Goal: Find specific page/section: Find specific page/section

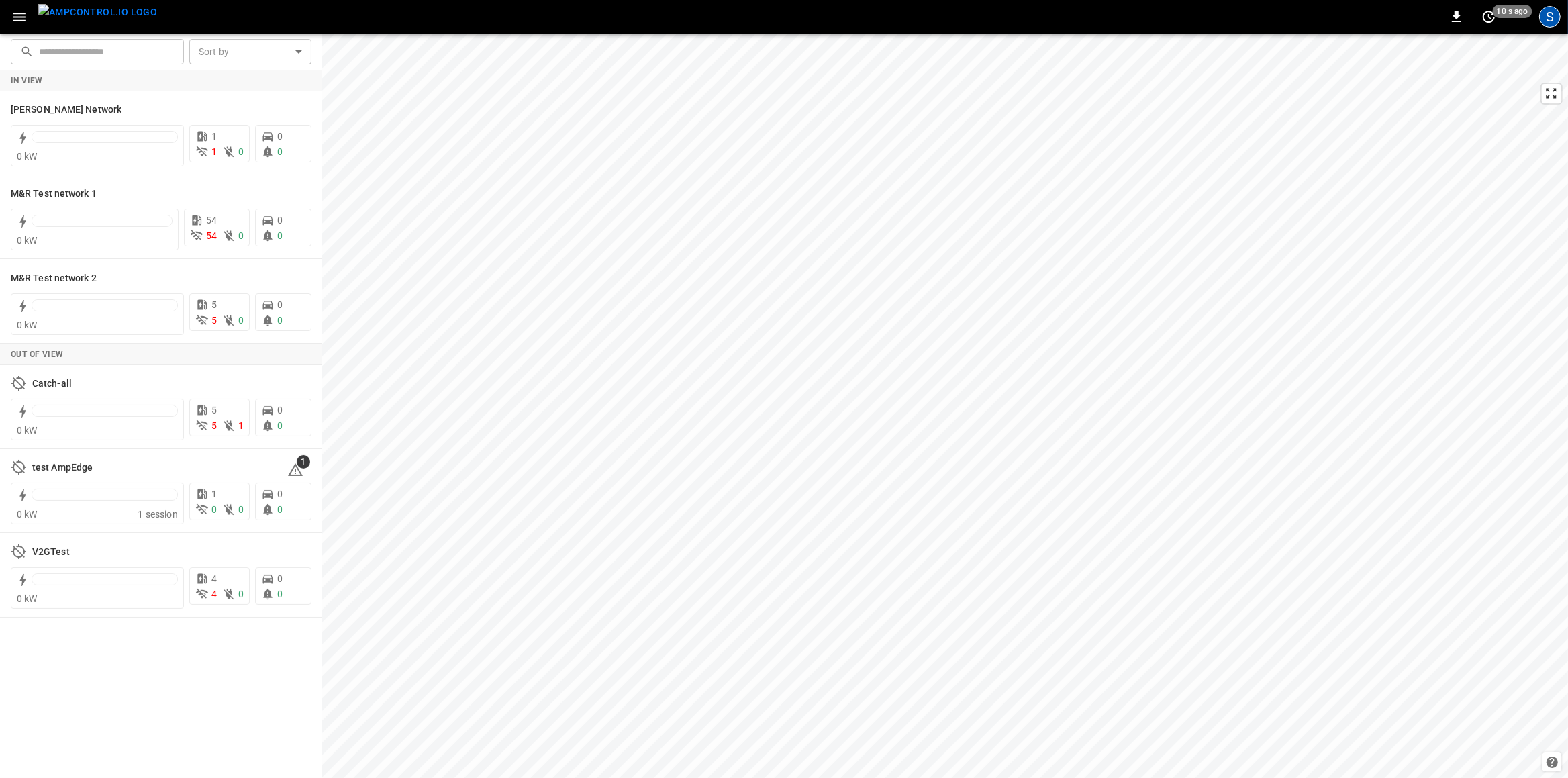
click at [1556, 23] on div "S" at bounding box center [1550, 17] width 21 height 21
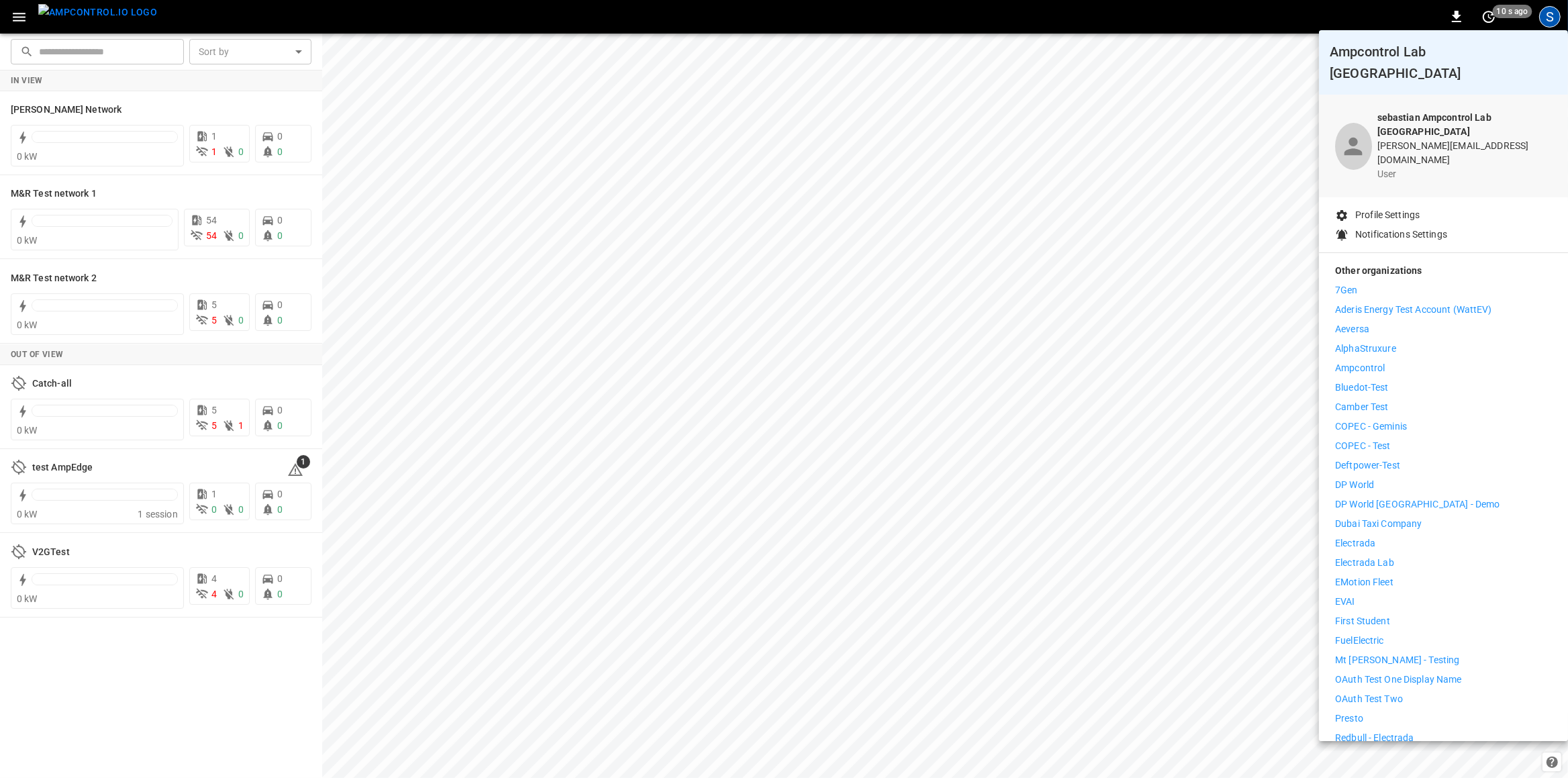
scroll to position [182, 0]
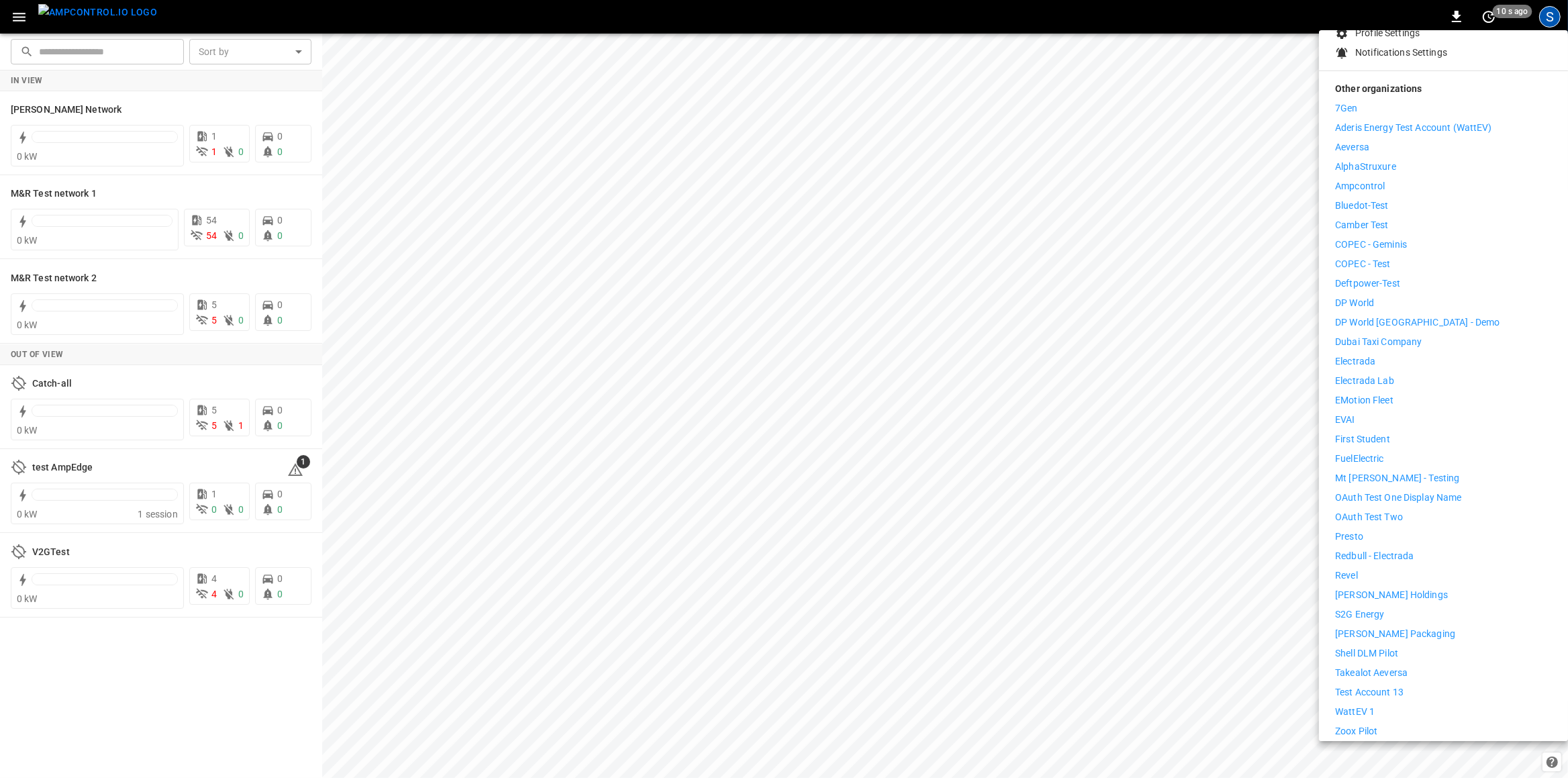
click at [1376, 588] on p "[PERSON_NAME] Holdings" at bounding box center [1391, 595] width 112 height 14
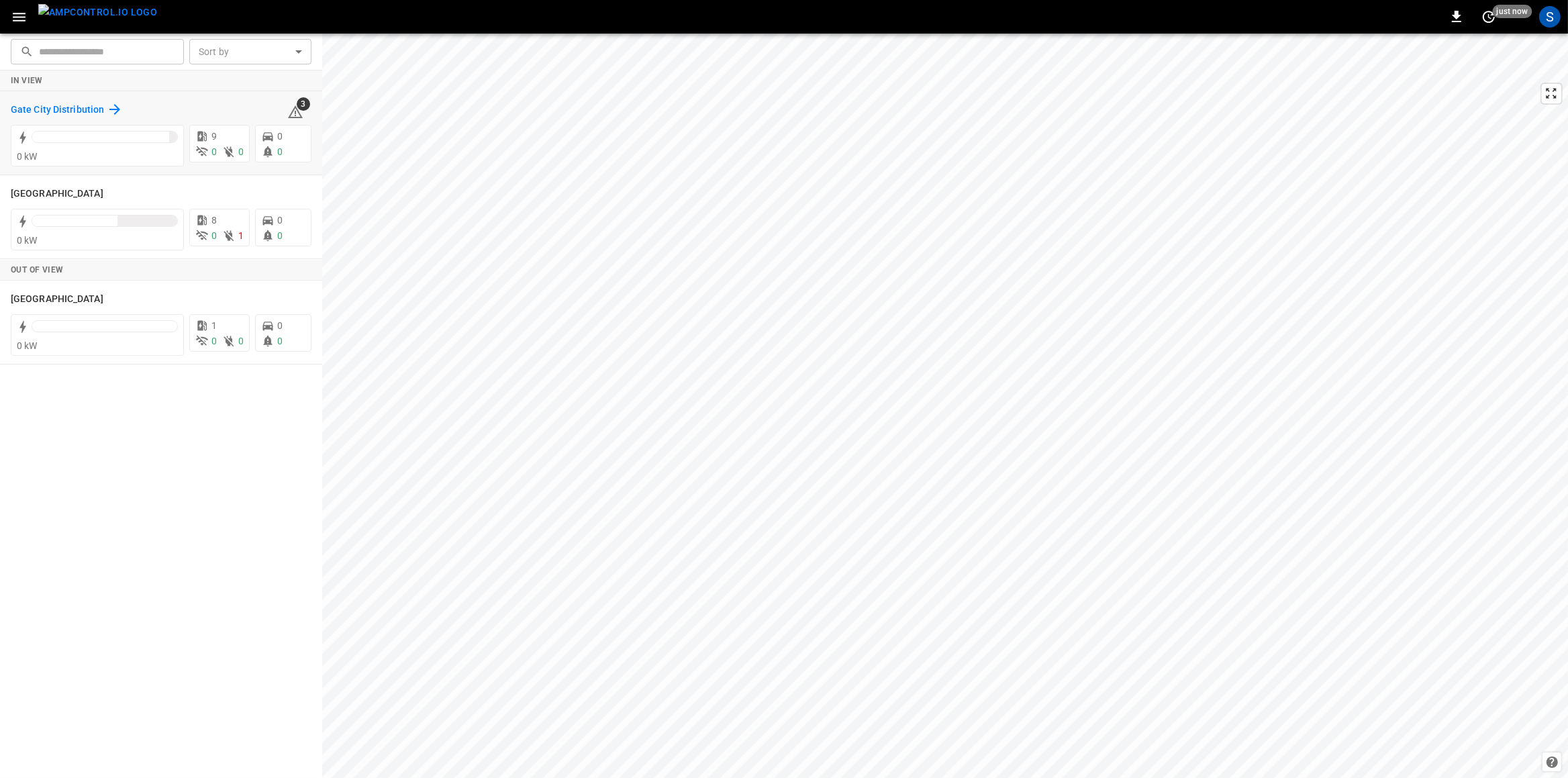
click at [66, 107] on h6 "Gate City Distribution" at bounding box center [57, 110] width 94 height 15
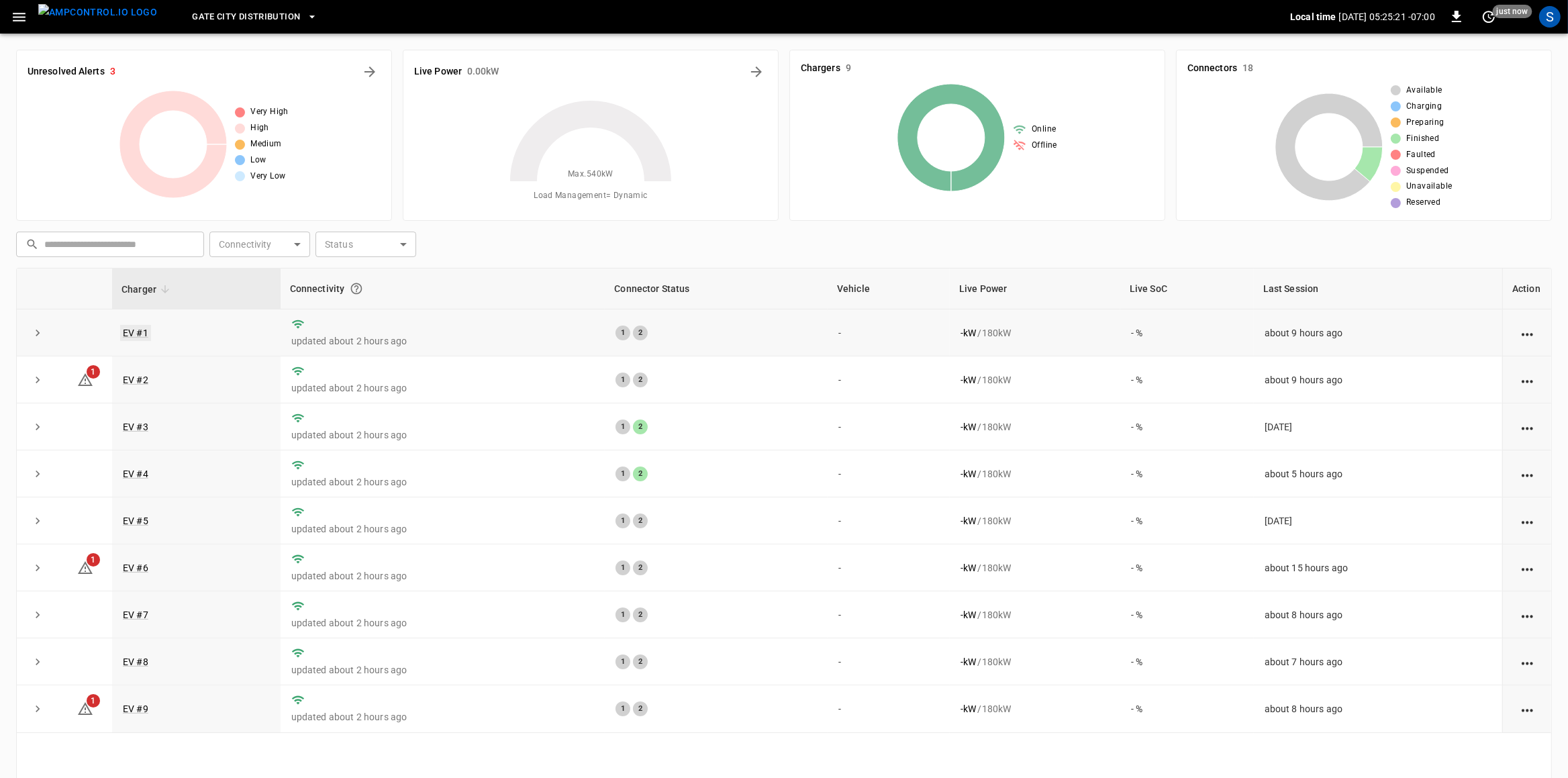
click at [143, 337] on link "EV #1" at bounding box center [135, 333] width 31 height 16
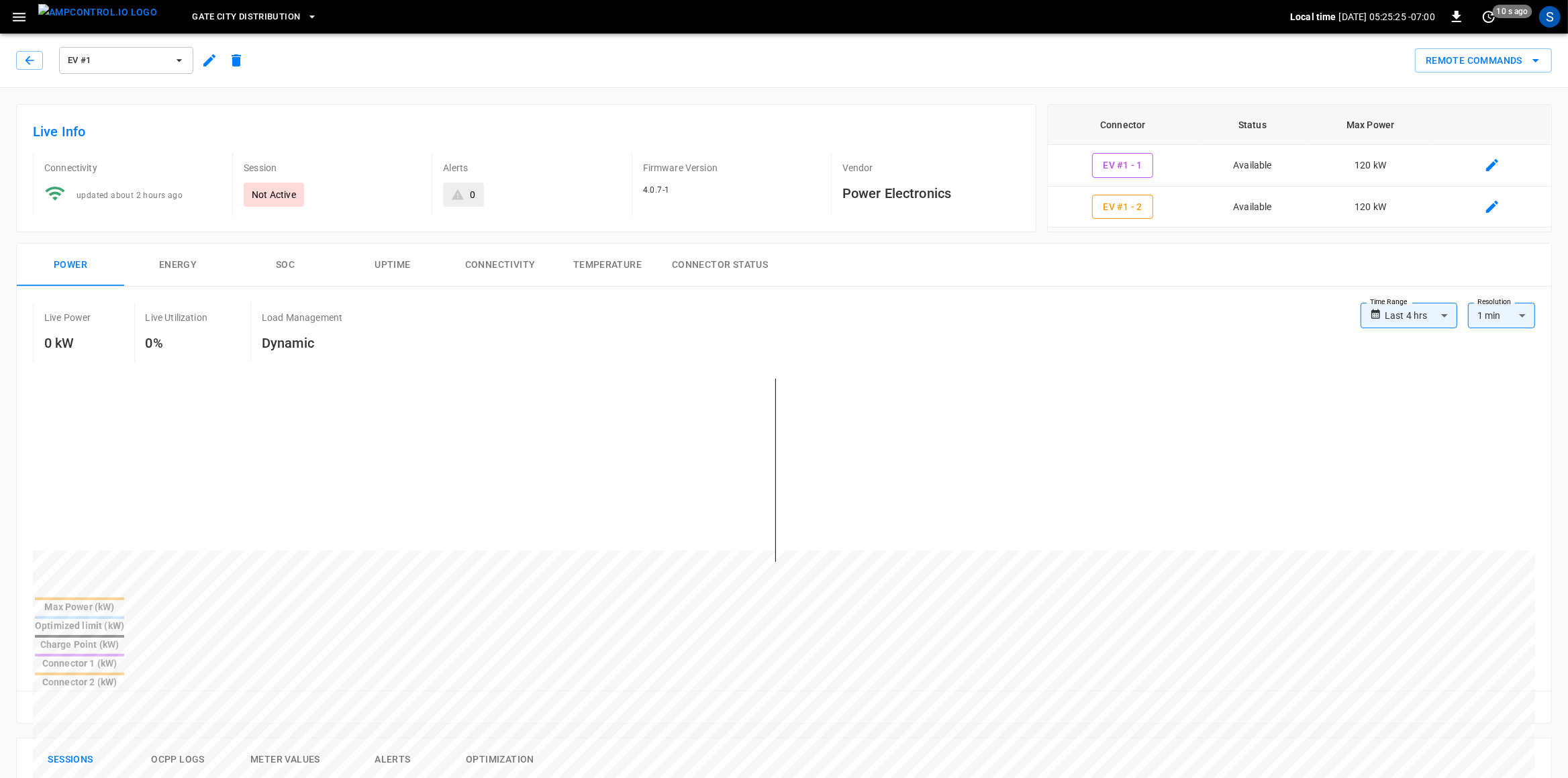
click at [520, 269] on button "Connectivity" at bounding box center [500, 265] width 107 height 43
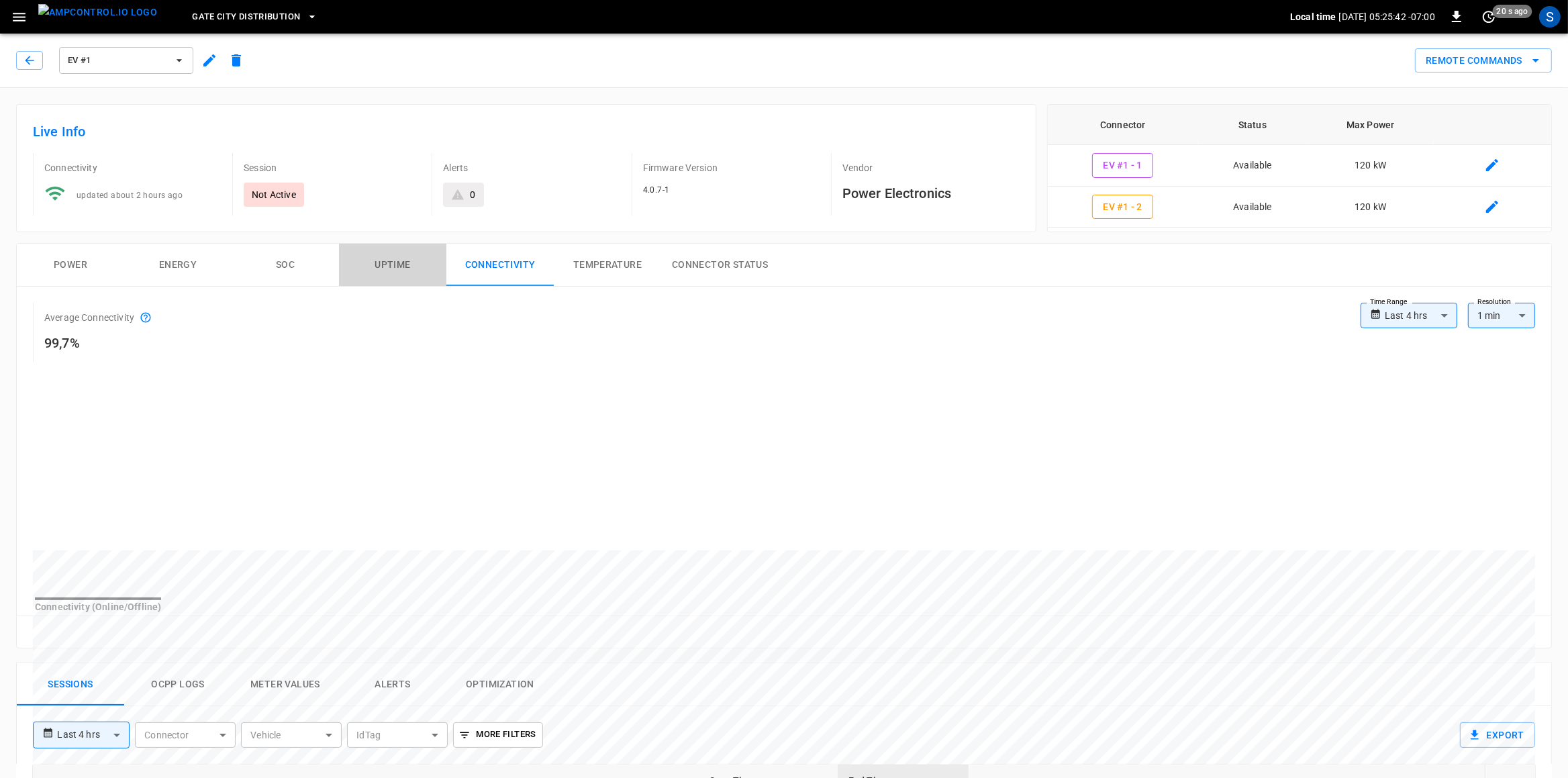
click at [395, 272] on button "Uptime" at bounding box center [392, 265] width 107 height 43
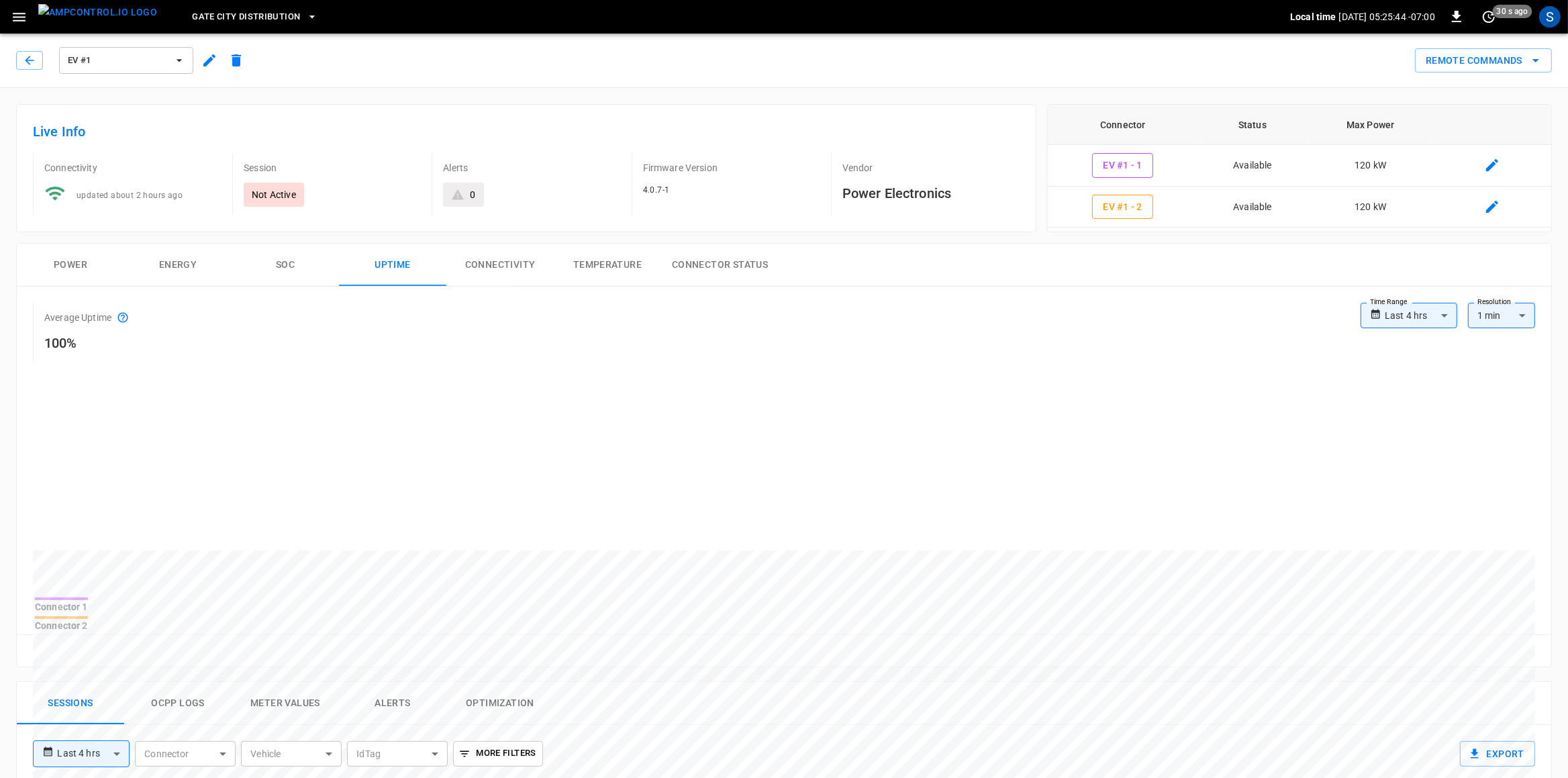
drag, startPoint x: 66, startPoint y: 261, endPoint x: 61, endPoint y: 269, distance: 9.4
click at [64, 264] on button "Power" at bounding box center [70, 265] width 107 height 43
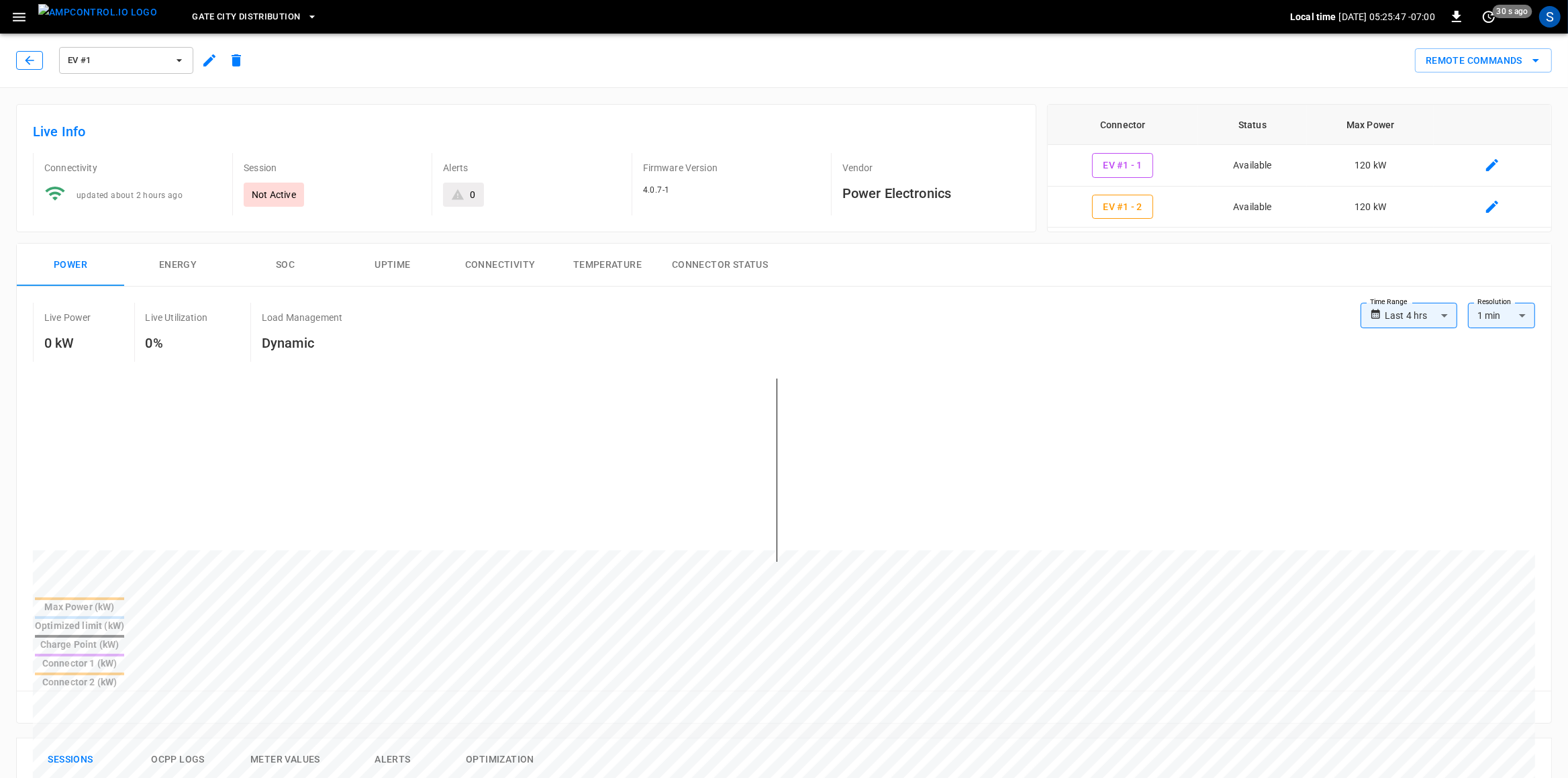
click at [39, 68] on button "button" at bounding box center [29, 60] width 27 height 19
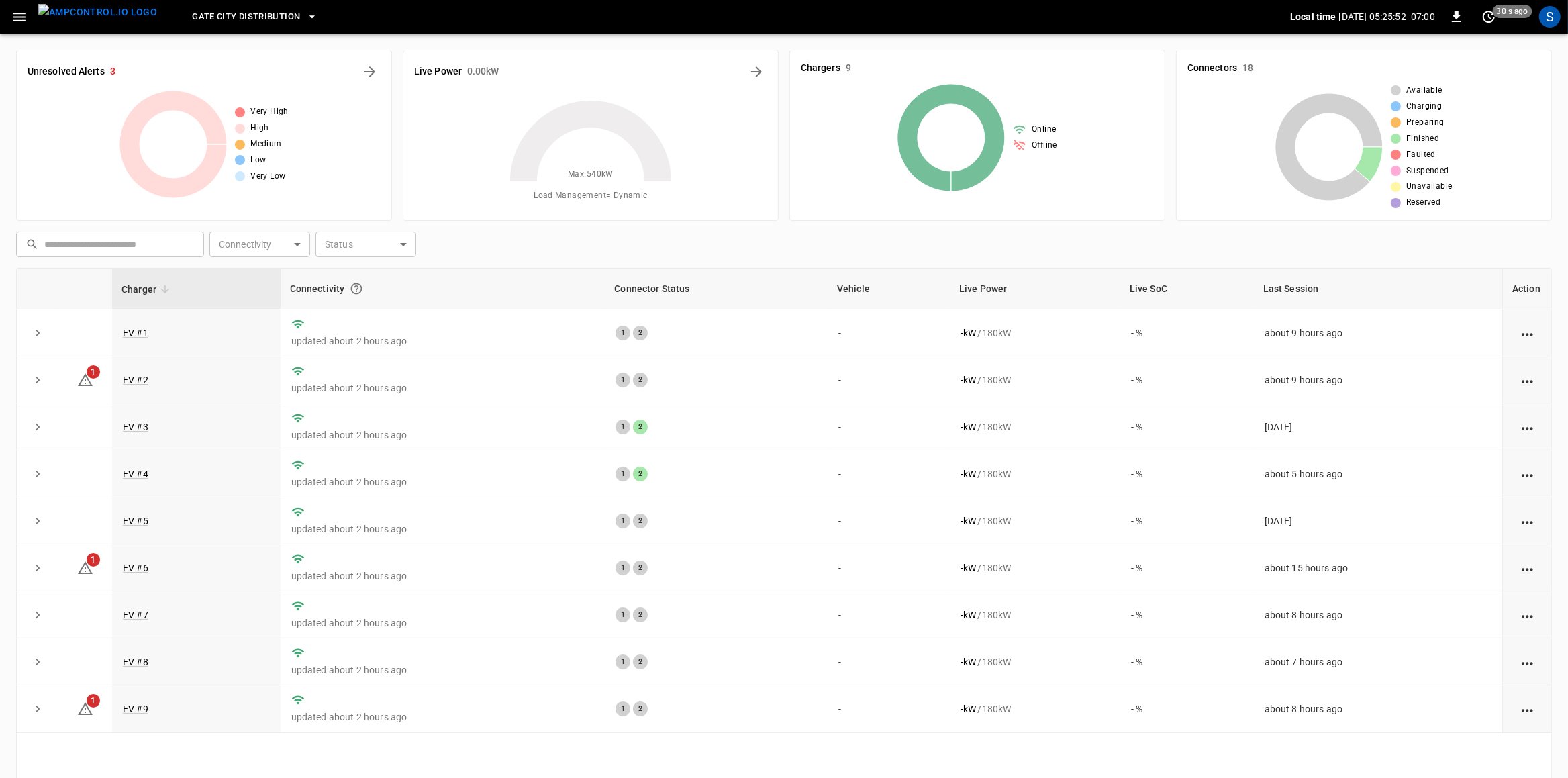
click at [835, 70] on h6 "Chargers" at bounding box center [820, 69] width 39 height 15
click at [16, 23] on icon "button" at bounding box center [19, 17] width 17 height 17
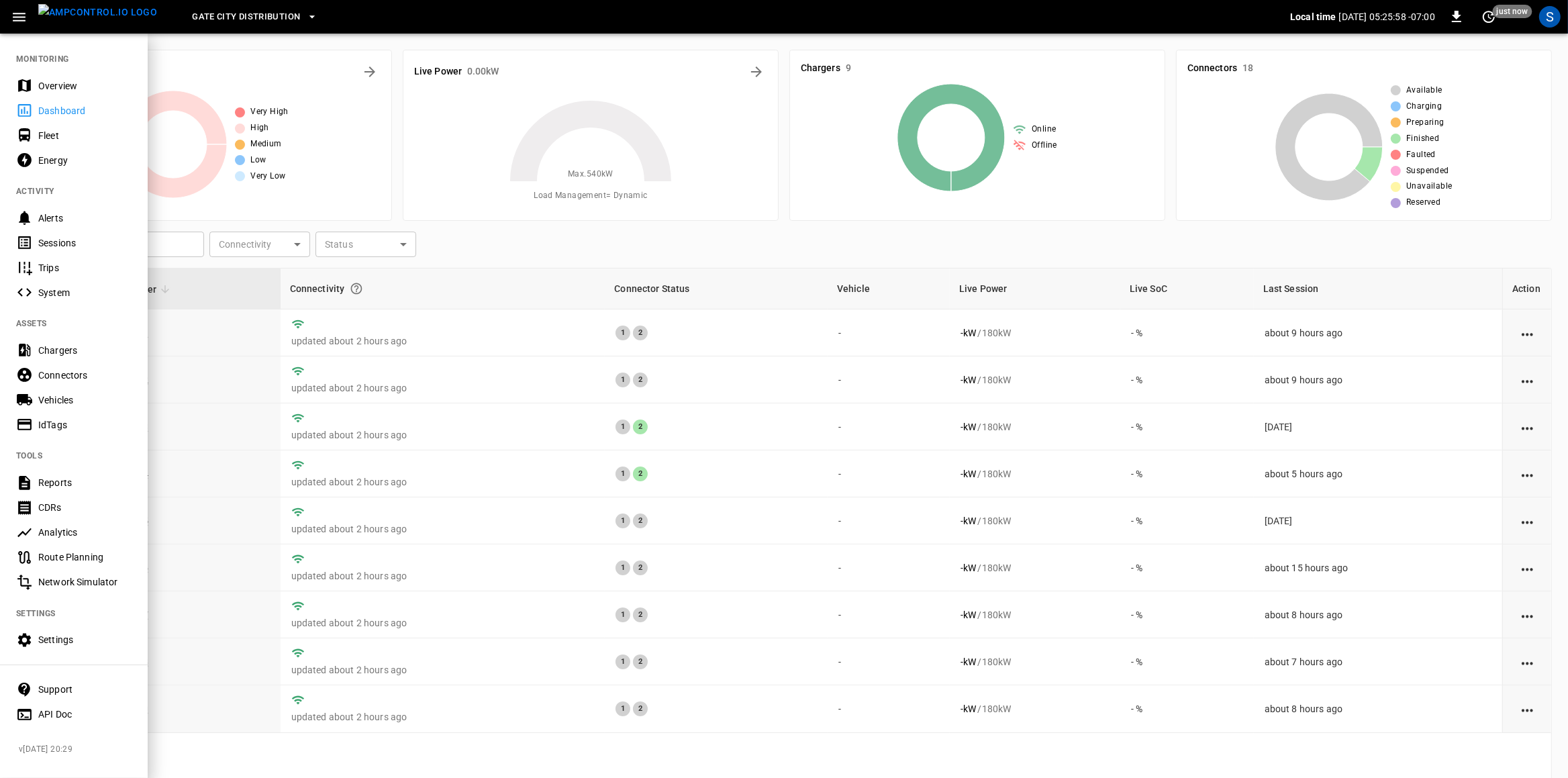
click at [72, 345] on div "Chargers" at bounding box center [85, 350] width 94 height 14
